Goal: Information Seeking & Learning: Find specific fact

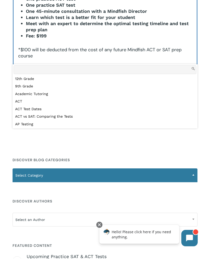
scroll to position [25, 0]
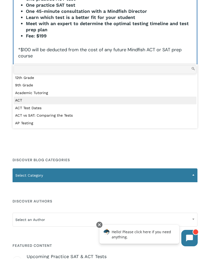
select select "***"
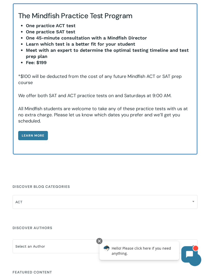
scroll to position [517, 0]
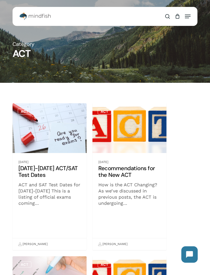
click at [193, 16] on div "search 0 Menu Test Prep Test Prep Test Prep Tutoring Practice Test Program ACT/…" at bounding box center [105, 16] width 185 height 13
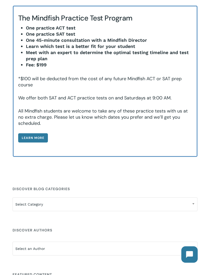
scroll to position [514, 0]
click at [192, 197] on span at bounding box center [194, 203] width 8 height 13
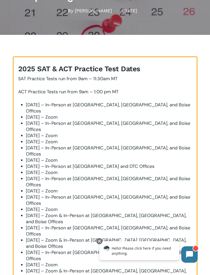
scroll to position [0, 0]
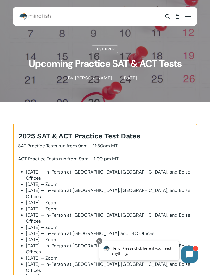
click at [60, 17] on div "Main Menu" at bounding box center [104, 16] width 171 height 13
click at [68, 15] on div "Main Menu" at bounding box center [104, 16] width 171 height 13
click at [166, 15] on span "Main Menu" at bounding box center [167, 16] width 5 height 9
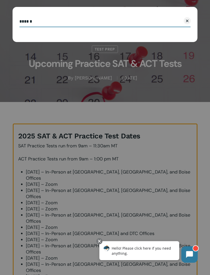
click at [48, 23] on input "Search" at bounding box center [104, 21] width 171 height 11
type input "**********"
click at [165, 21] on button "Search" at bounding box center [164, 21] width 23 height 11
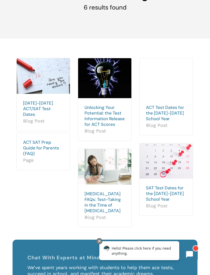
scroll to position [55, 0]
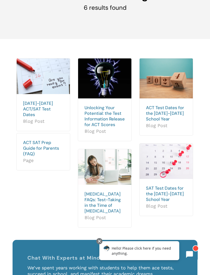
click at [40, 106] on link "[DATE]-[DATE] ACT/SAT Test Dates" at bounding box center [38, 108] width 30 height 17
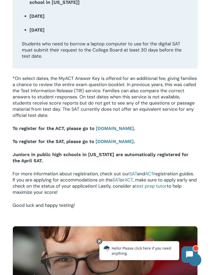
scroll to position [533, 0]
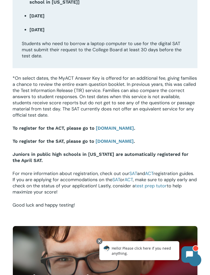
click at [115, 125] on b "[DOMAIN_NAME]" at bounding box center [115, 127] width 38 height 5
